Goal: Task Accomplishment & Management: Complete application form

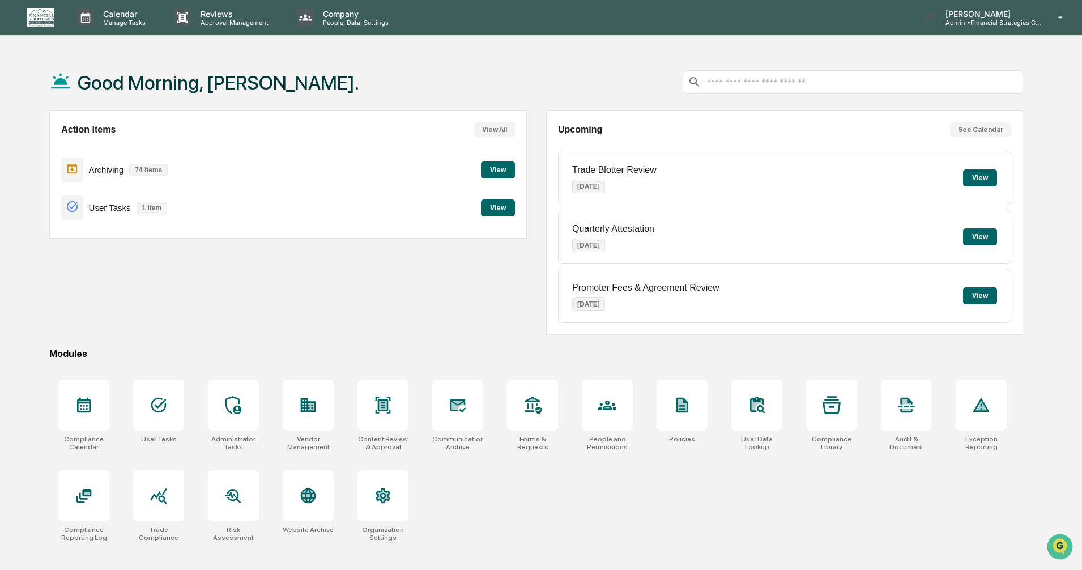
click at [492, 210] on button "View" at bounding box center [498, 207] width 34 height 17
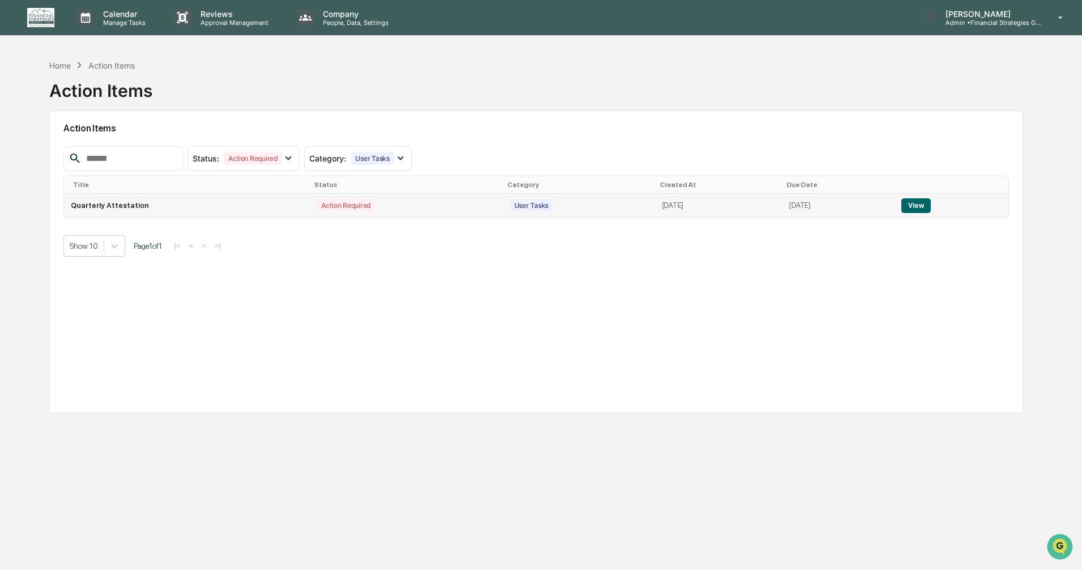
click at [923, 206] on button "View" at bounding box center [916, 205] width 29 height 15
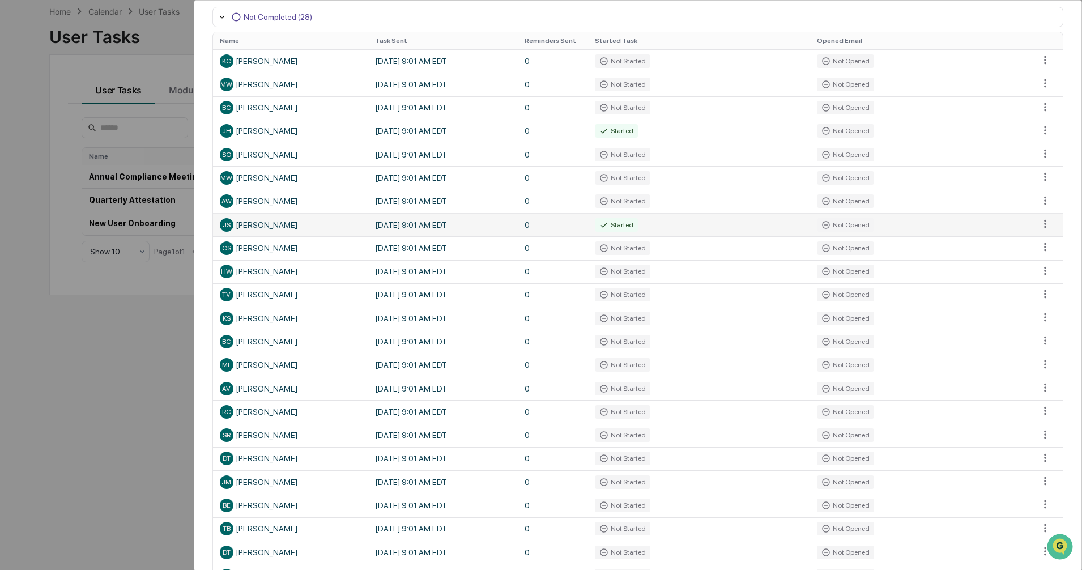
scroll to position [124, 0]
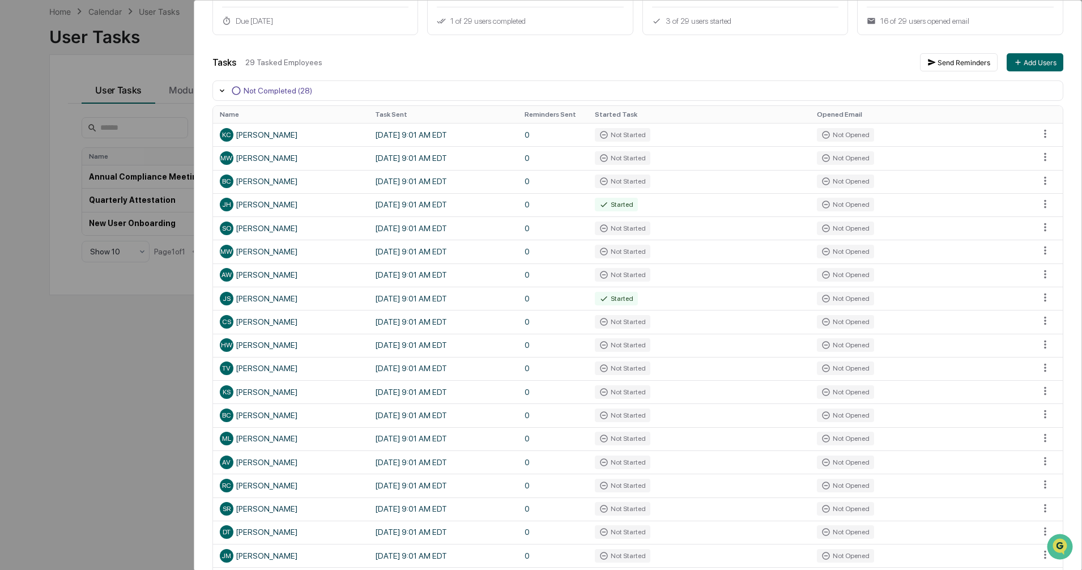
click at [162, 408] on div "User Tasks Quarterly Attestation Task Details Quarterly Attestation In Progress…" at bounding box center [541, 285] width 1082 height 570
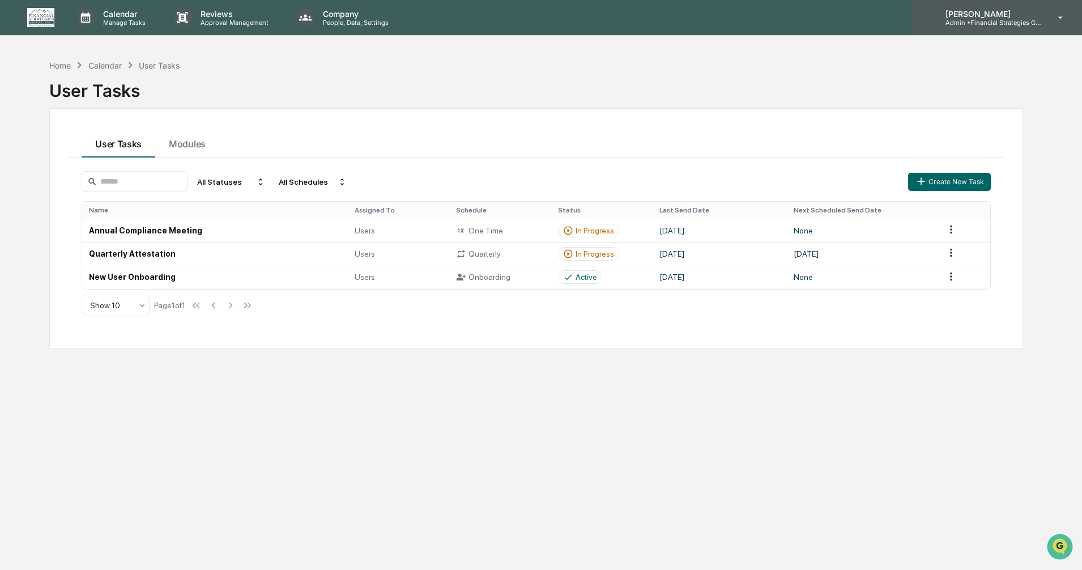
click at [1039, 29] on div "[PERSON_NAME] Admin • Financial Strategies Group (FSG)" at bounding box center [997, 17] width 169 height 35
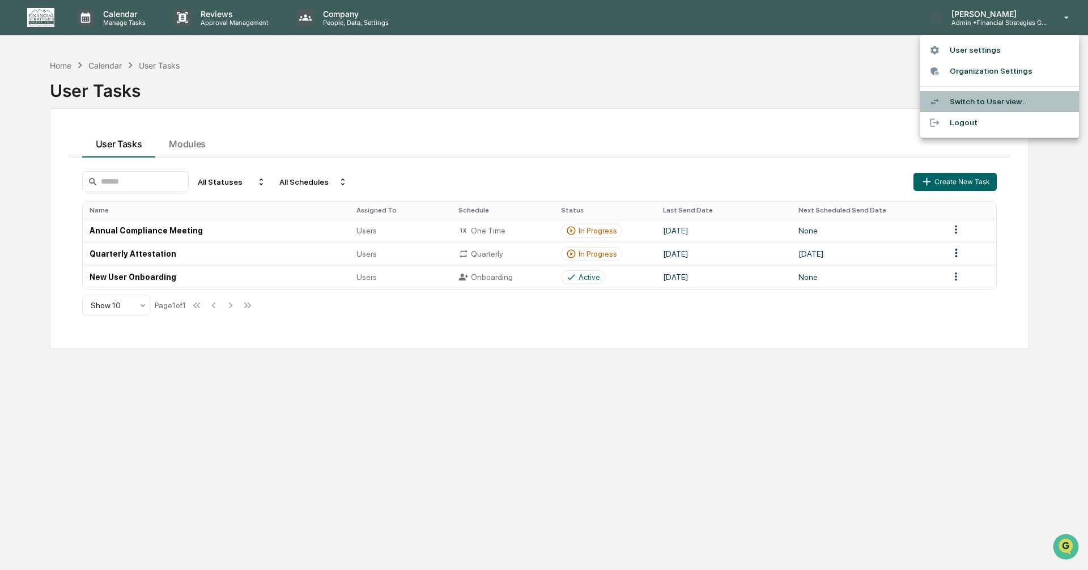
click at [974, 101] on li "Switch to User view..." at bounding box center [999, 101] width 159 height 21
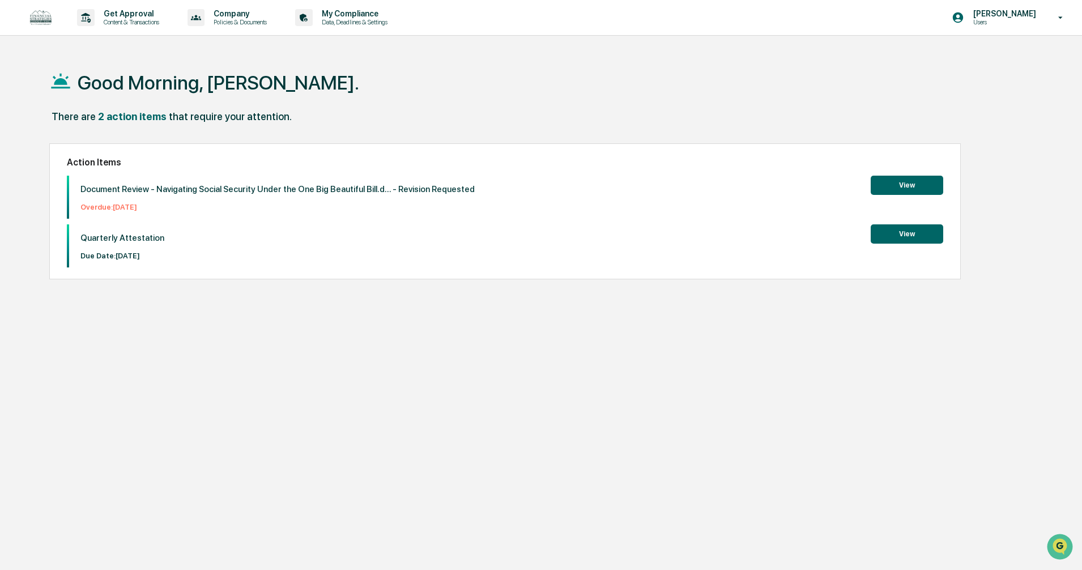
click at [903, 185] on button "View" at bounding box center [907, 185] width 73 height 19
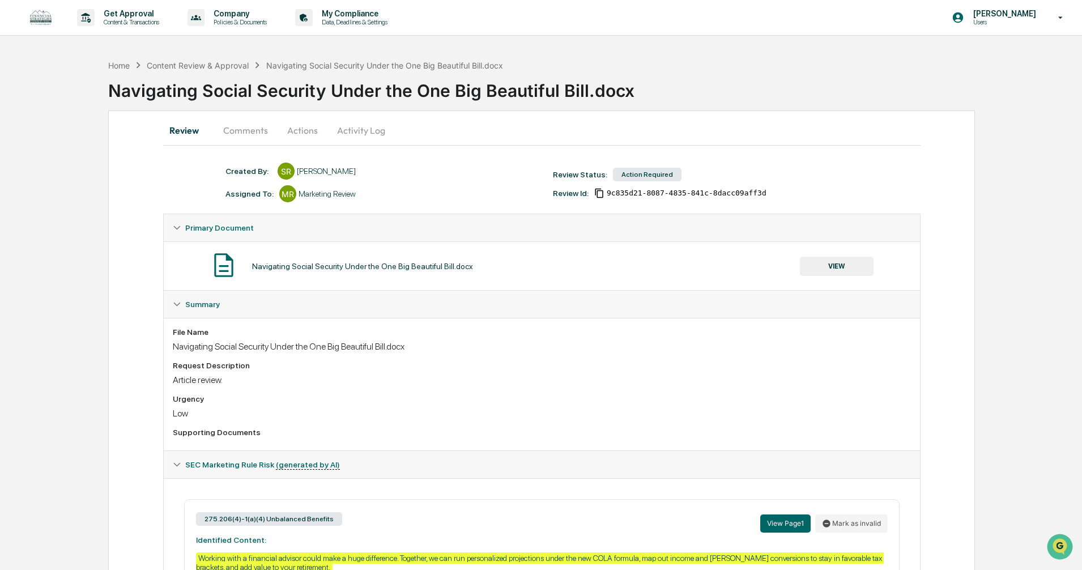
click at [99, 61] on div "Home Content Review & Approval Navigating Social Security Under the One Big Bea…" at bounding box center [541, 380] width 1082 height 653
click at [112, 63] on div "Home" at bounding box center [119, 66] width 22 height 10
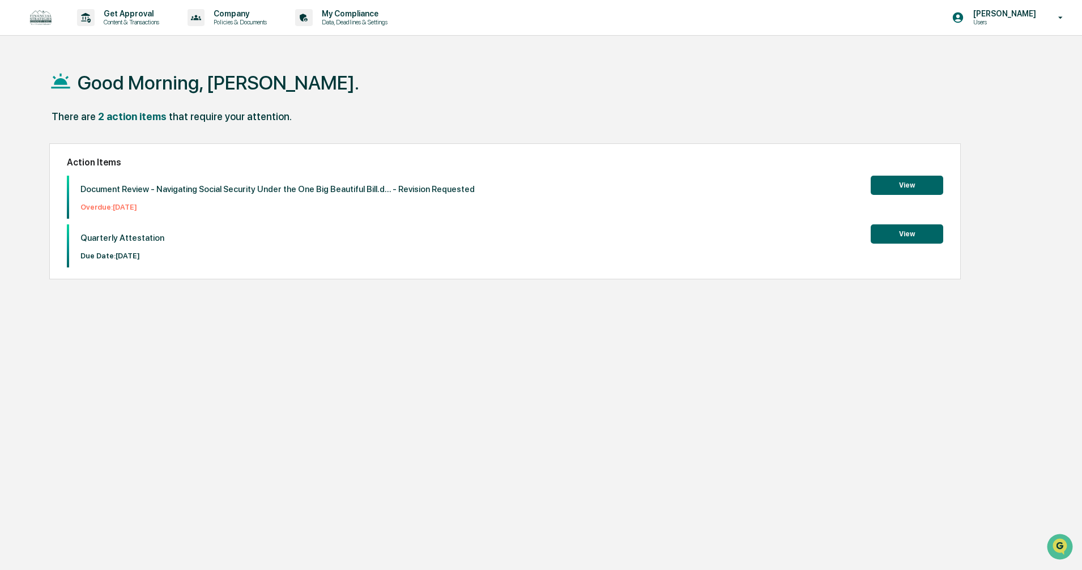
click at [896, 237] on button "View" at bounding box center [907, 233] width 73 height 19
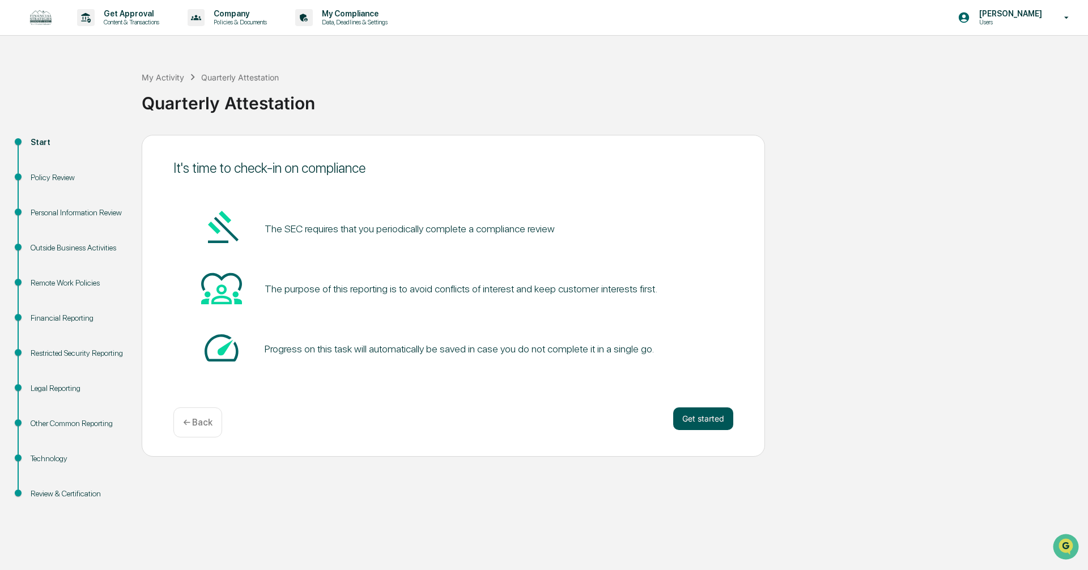
click at [702, 419] on button "Get started" at bounding box center [703, 418] width 60 height 23
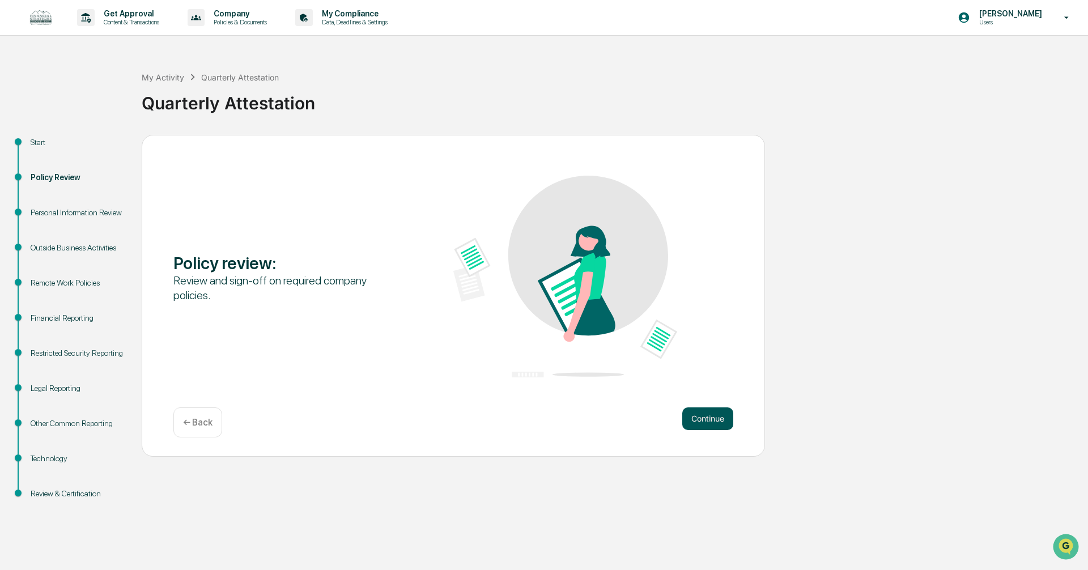
click at [699, 421] on button "Continue" at bounding box center [707, 418] width 51 height 23
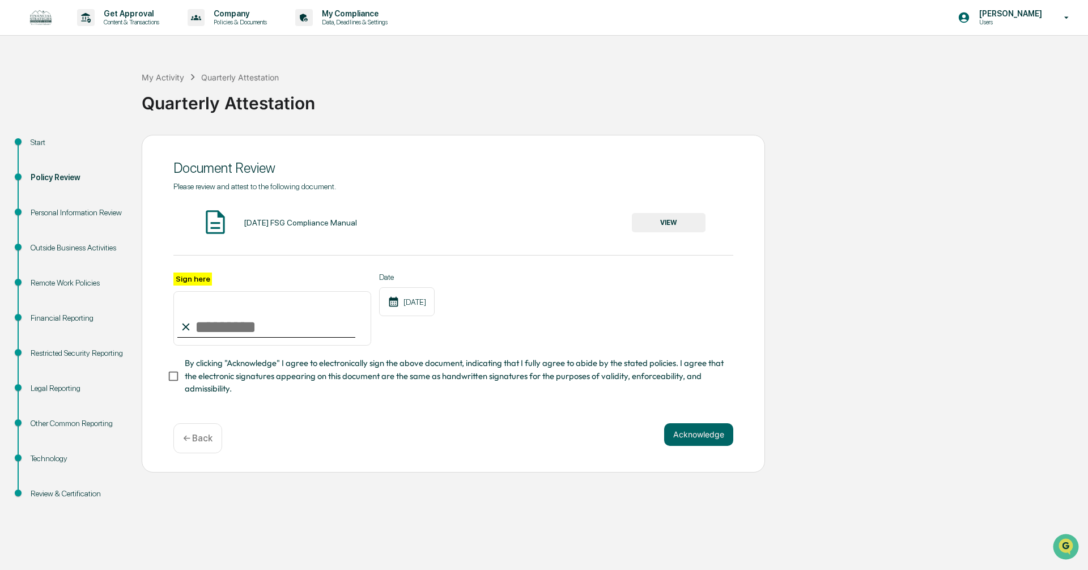
click at [663, 216] on button "VIEW" at bounding box center [669, 222] width 74 height 19
click at [648, 215] on button "VIEW" at bounding box center [669, 222] width 74 height 19
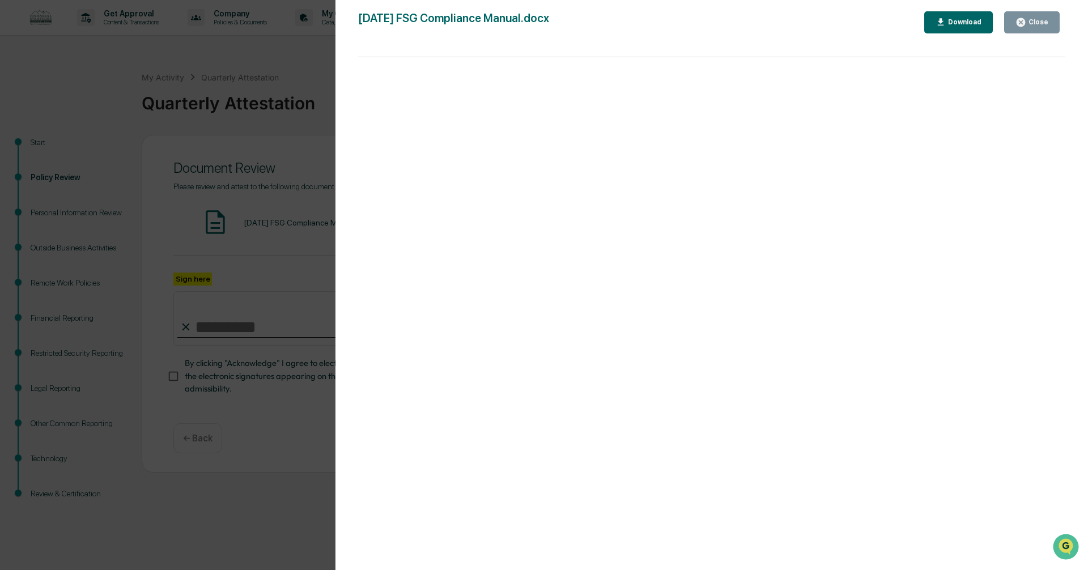
click at [1031, 23] on div "Close" at bounding box center [1037, 22] width 22 height 8
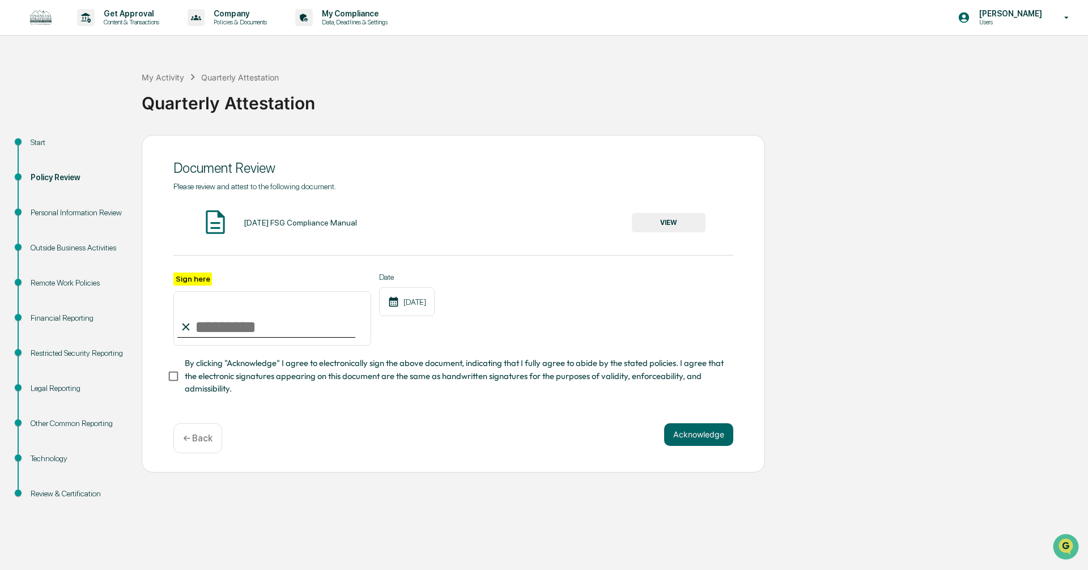
click at [277, 325] on input "Sign here" at bounding box center [272, 318] width 198 height 54
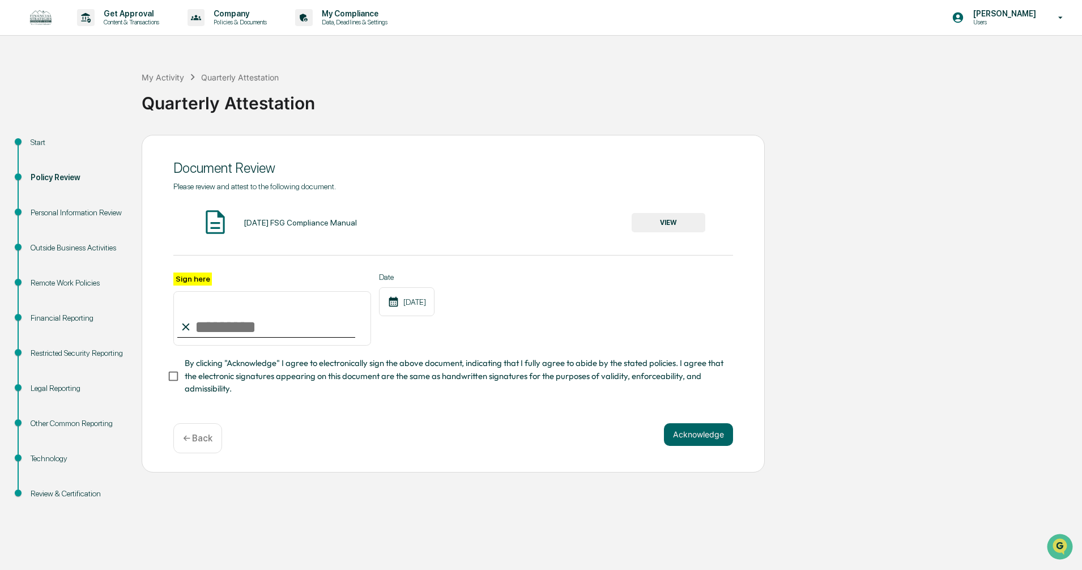
type input "**********"
click at [695, 441] on button "Acknowledge" at bounding box center [698, 434] width 69 height 23
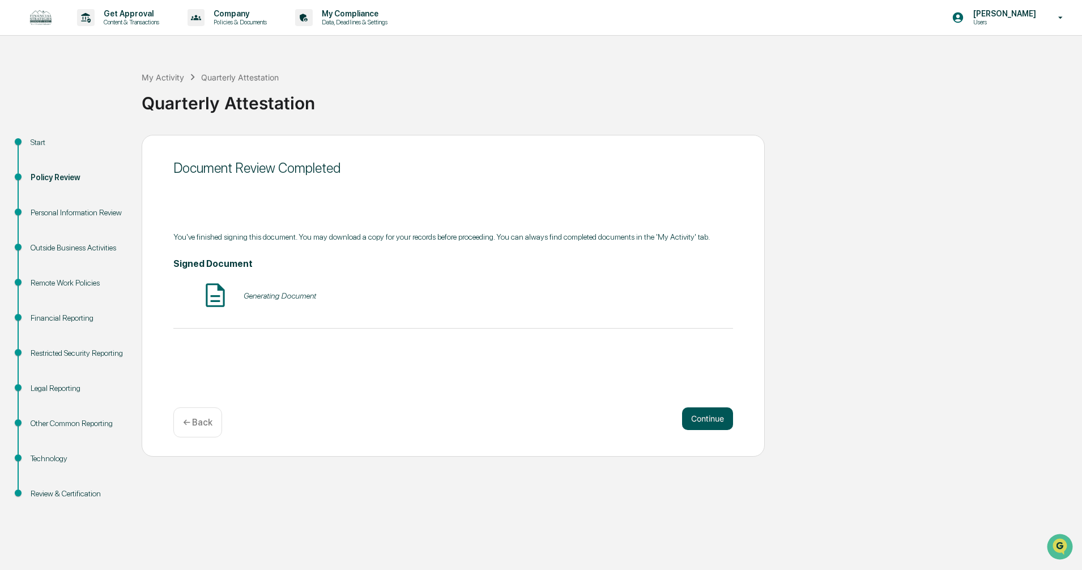
click at [707, 418] on button "Continue" at bounding box center [707, 418] width 51 height 23
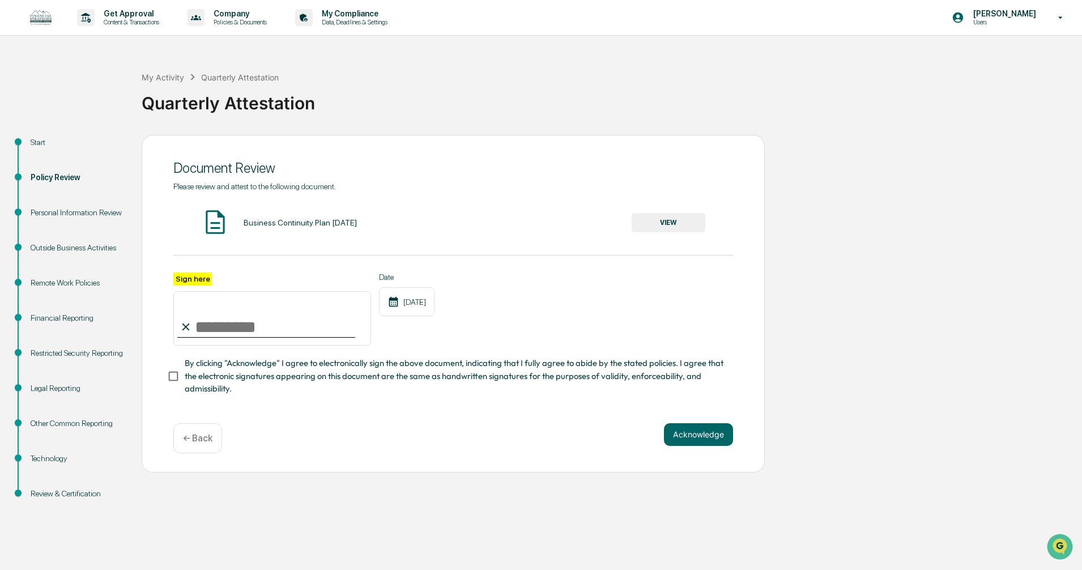
click at [656, 226] on button "VIEW" at bounding box center [669, 222] width 74 height 19
